Goal: Task Accomplishment & Management: Complete application form

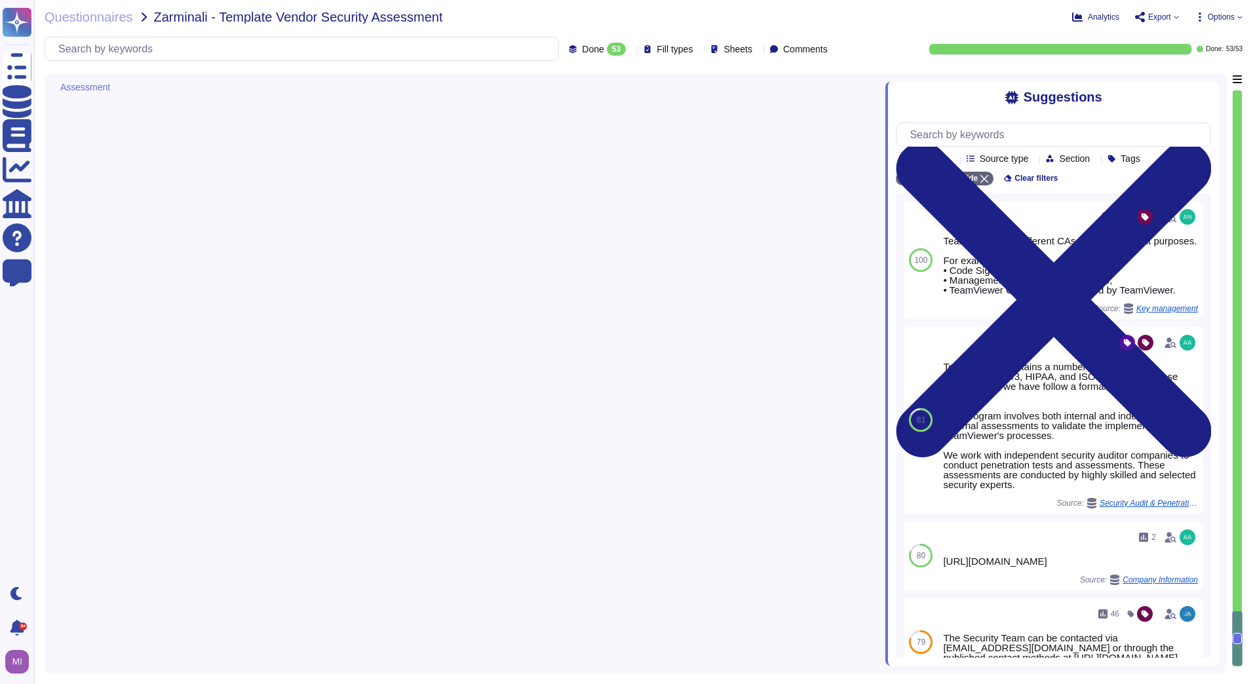
type textarea "All TeamViewer customers use the same SaaS platform - more than 60,000 customer…"
type textarea "TeamViewer offers support all around the clock. SLA and response time engagemen…"
type textarea "Electronic intrusion detection systems are installed with the purpose of monito…"
type textarea "As such results might include internal details, TeamViewer does not publish cus…"
type textarea "We cannot provider other client names."
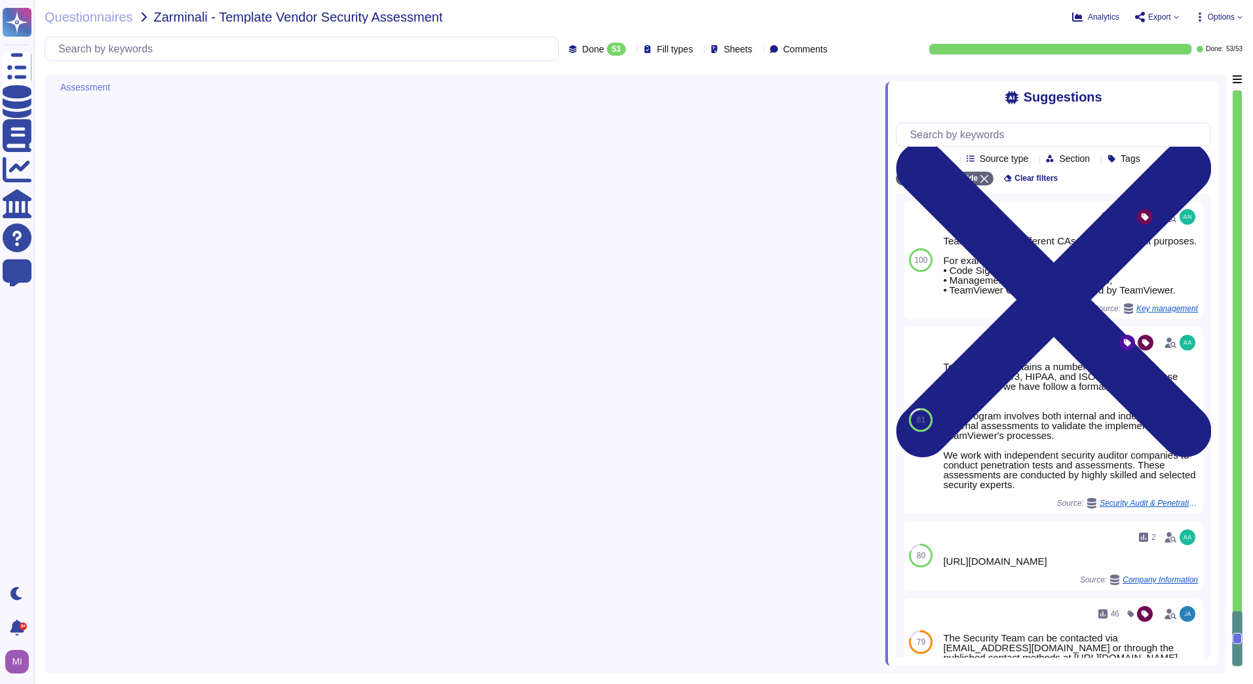
type textarea "No significant incidents have occurred to the services provided to user entitie…"
type textarea "A copy of TeamViewer´s certifications is available on request. Note that detail…"
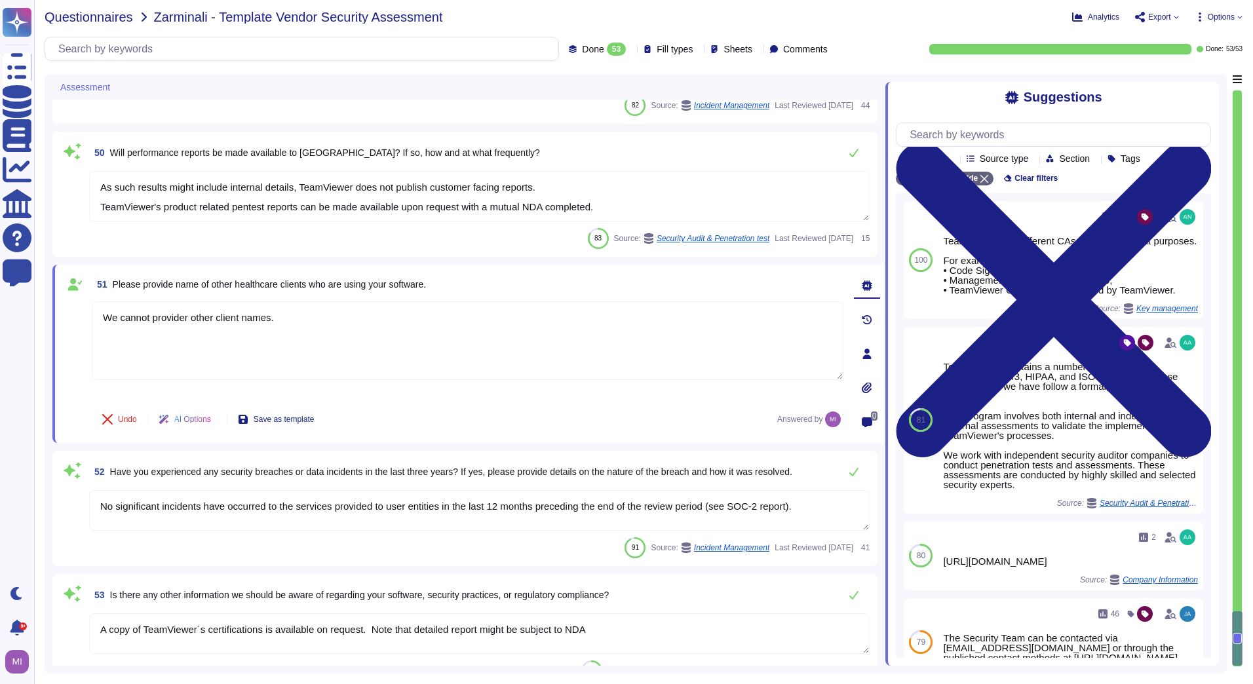
click at [69, 17] on span "Questionnaires" at bounding box center [89, 16] width 88 height 13
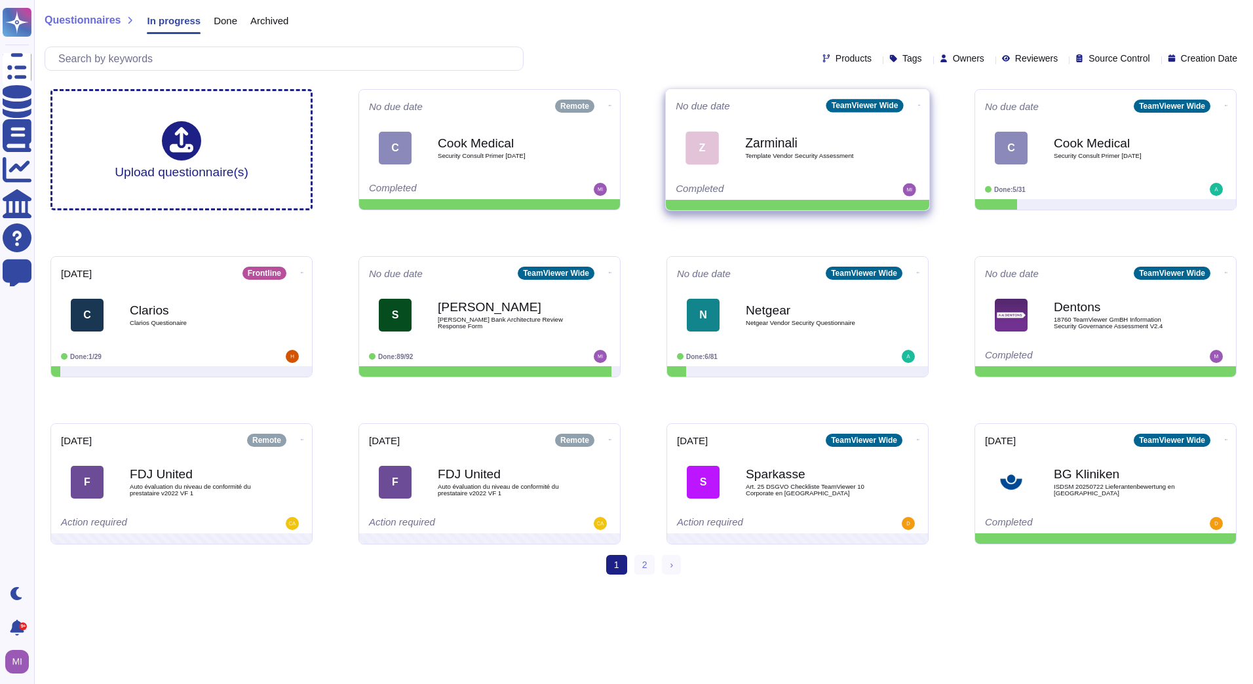
click at [918, 104] on icon at bounding box center [919, 105] width 3 height 3
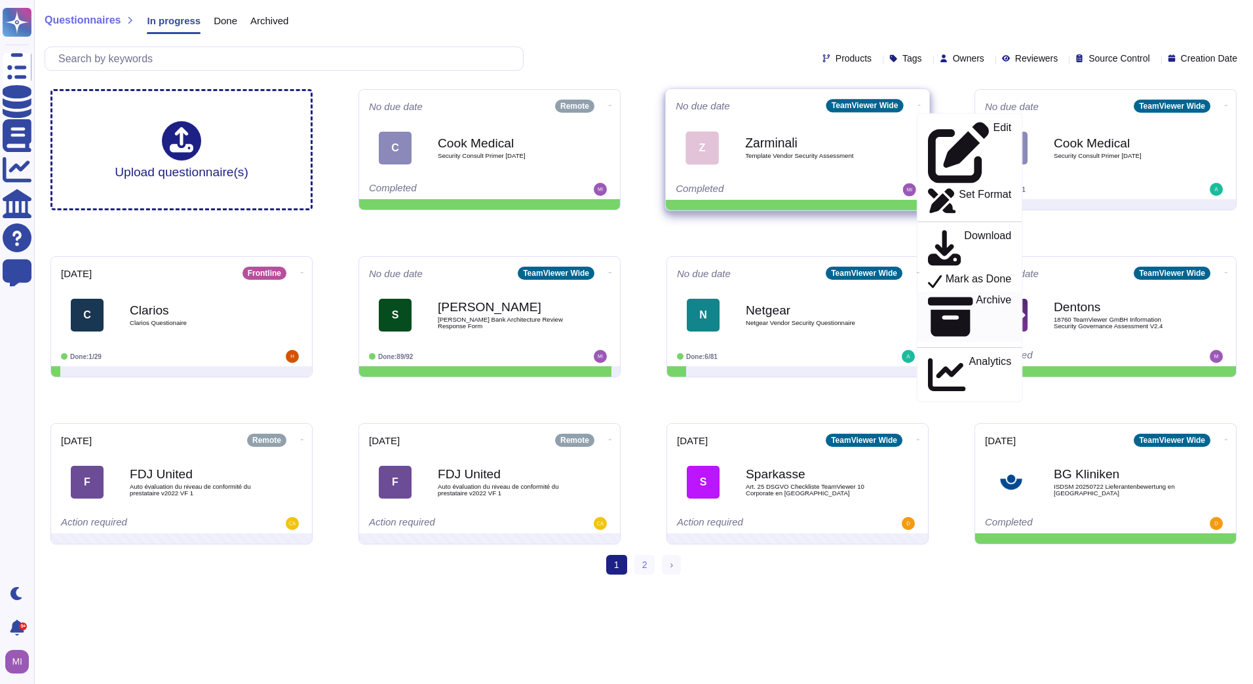
click at [975, 295] on p "Archive" at bounding box center [992, 317] width 35 height 44
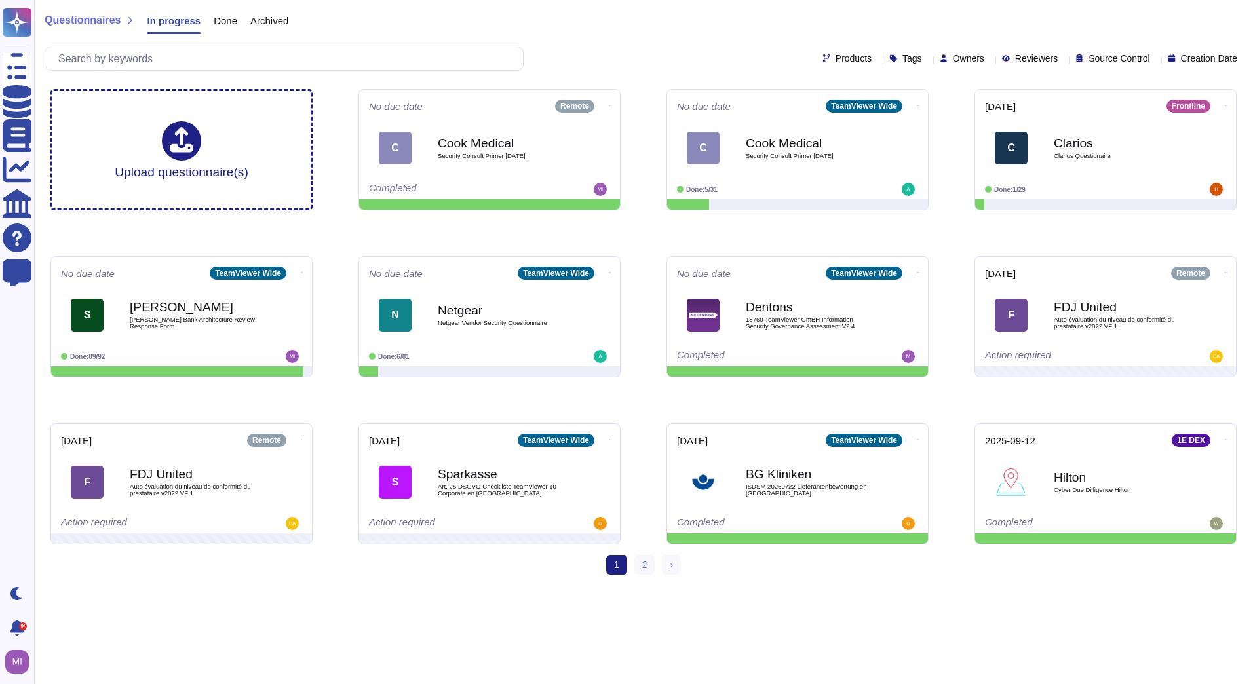
click at [278, 22] on span "Archived" at bounding box center [269, 21] width 38 height 10
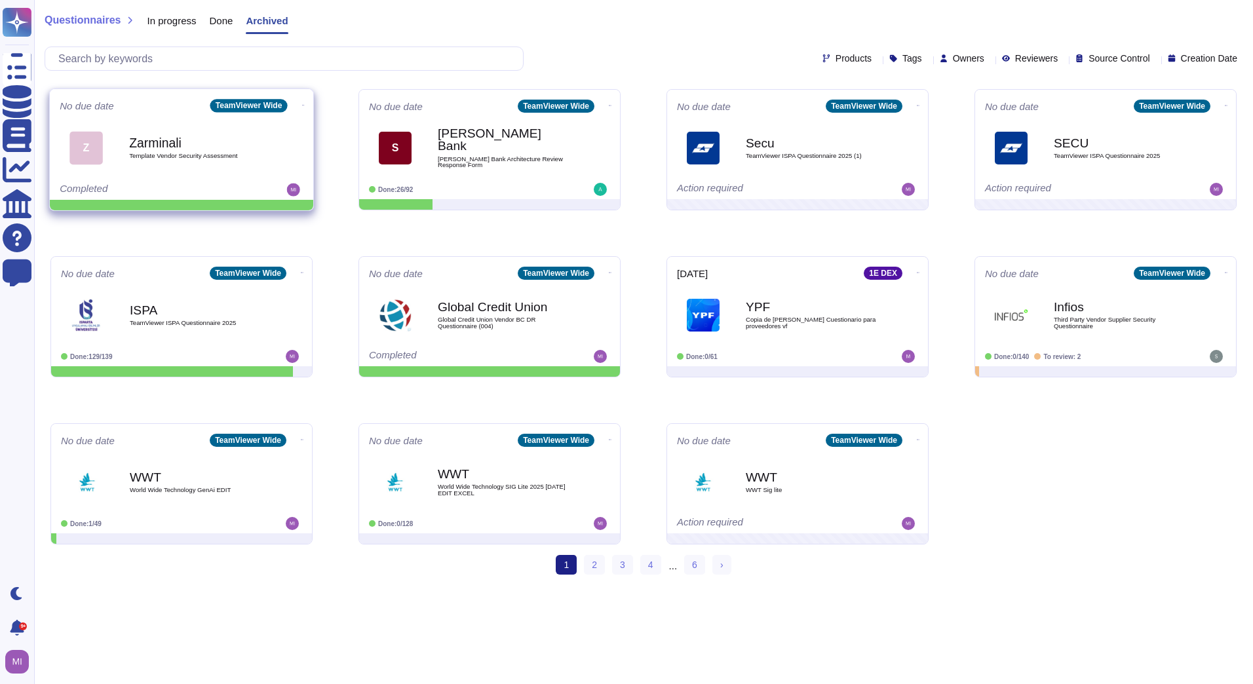
click at [302, 105] on icon at bounding box center [303, 105] width 3 height 3
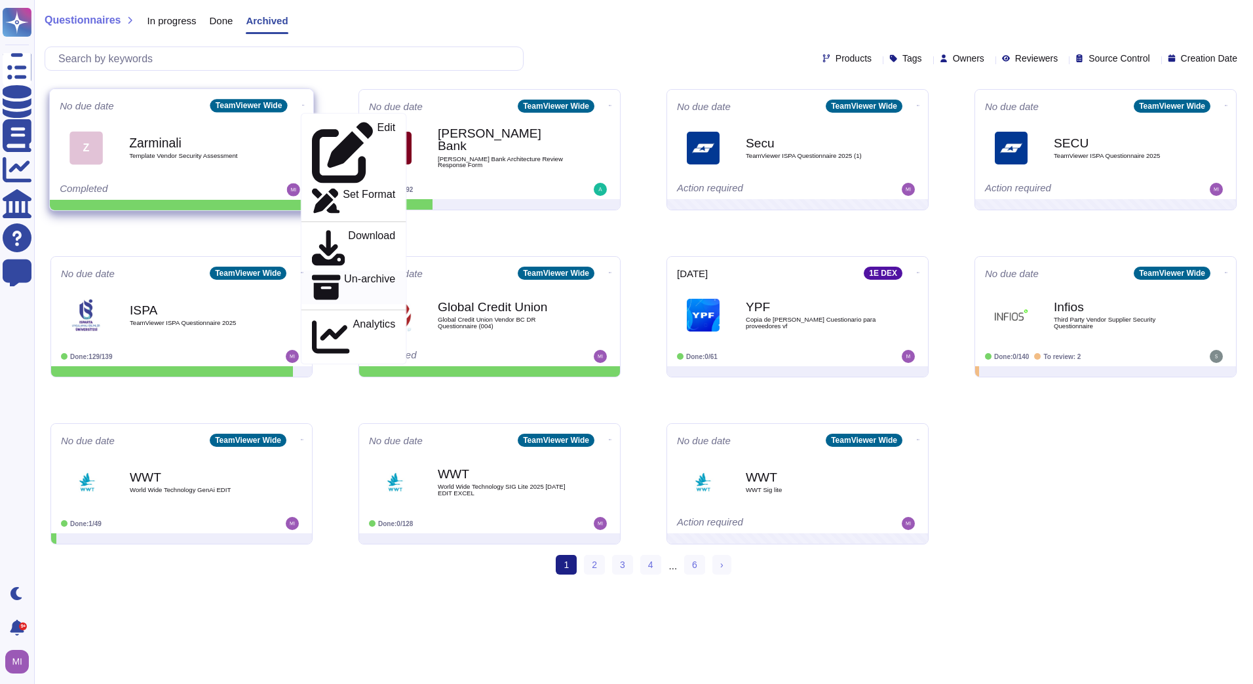
click at [347, 273] on p "Un-archive" at bounding box center [369, 287] width 51 height 28
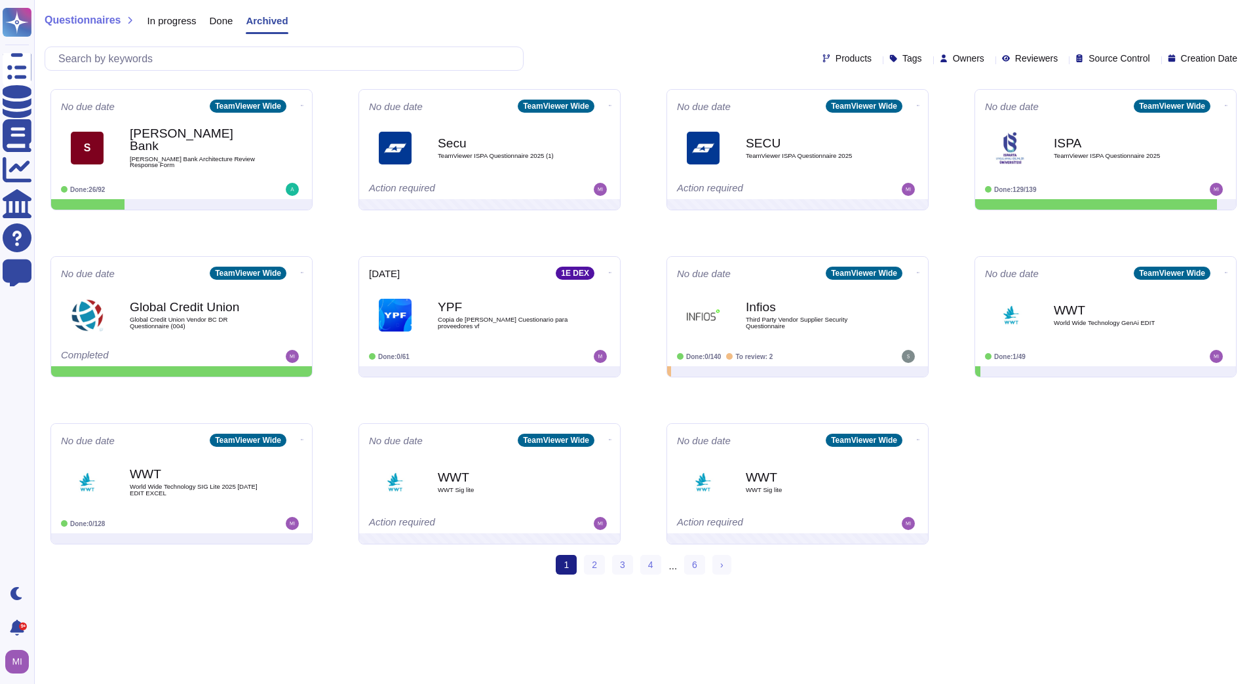
click at [165, 19] on span "In progress" at bounding box center [171, 21] width 49 height 10
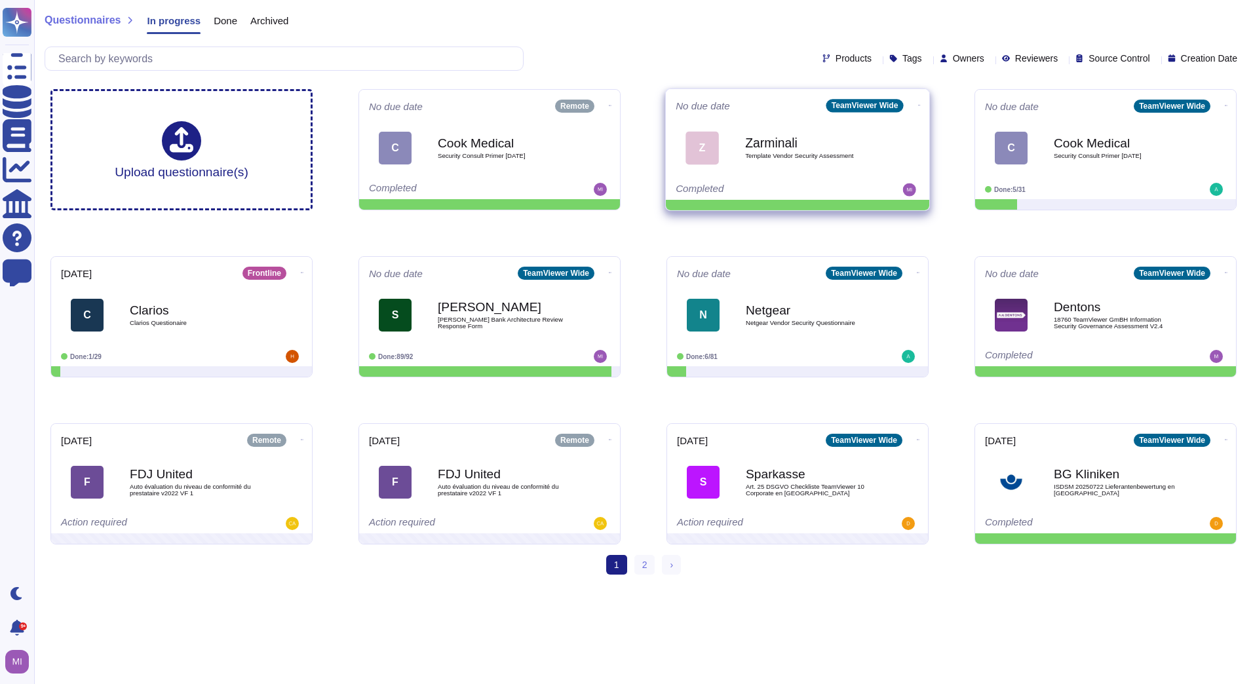
click at [918, 105] on icon at bounding box center [919, 105] width 3 height 1
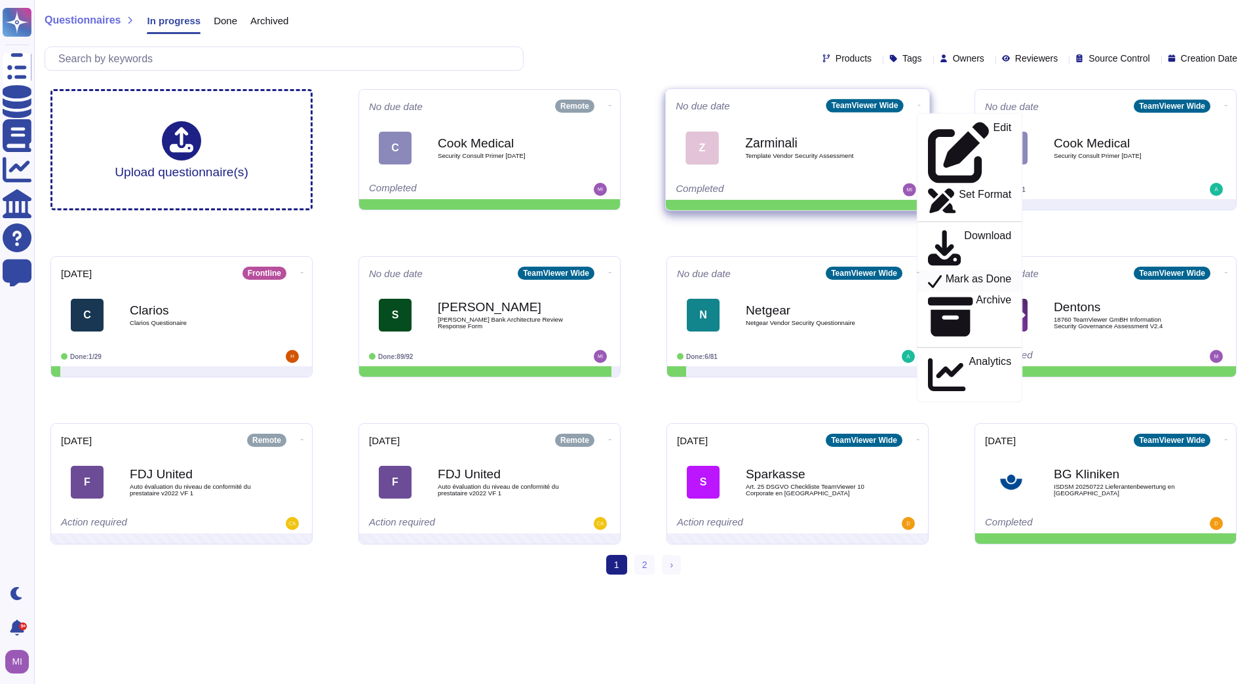
click at [931, 273] on div "Mark as Done" at bounding box center [969, 281] width 83 height 16
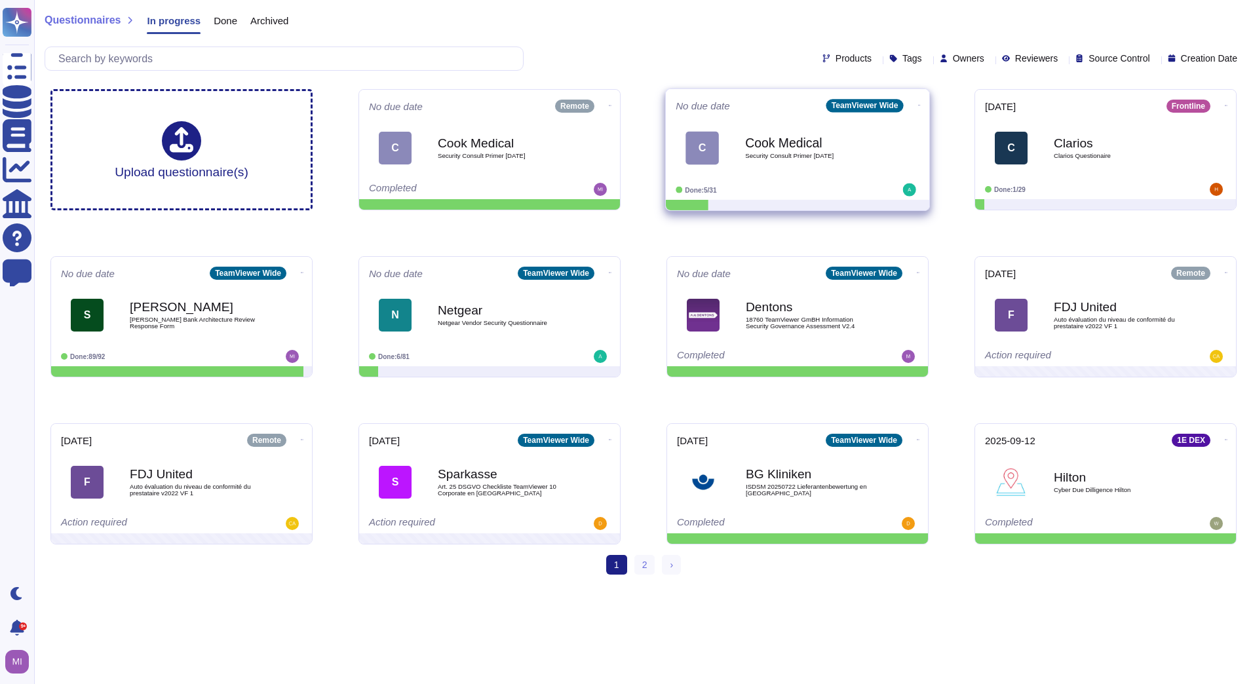
click at [918, 104] on icon at bounding box center [919, 105] width 3 height 3
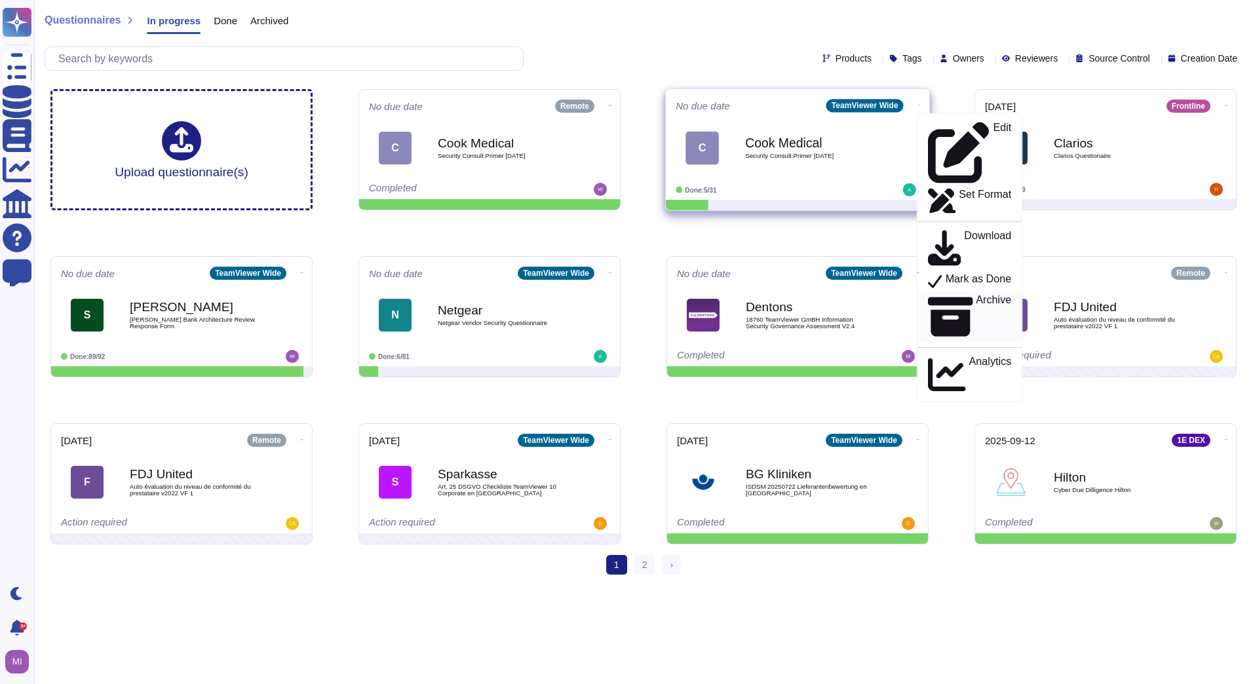
click at [928, 297] on icon at bounding box center [950, 316] width 45 height 39
